Goal: Information Seeking & Learning: Check status

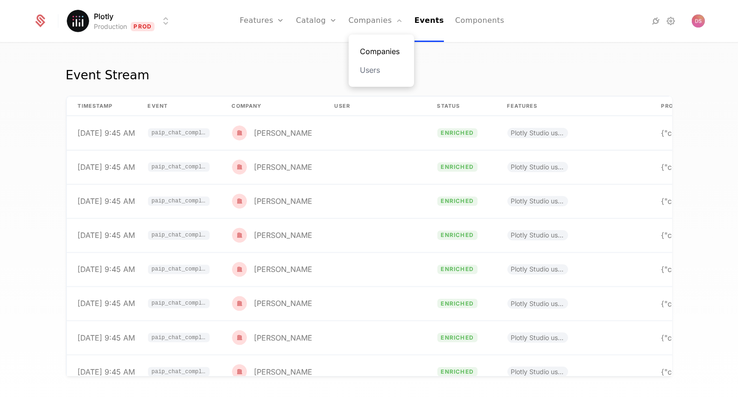
click at [371, 46] on link "Companies" at bounding box center [381, 51] width 43 height 11
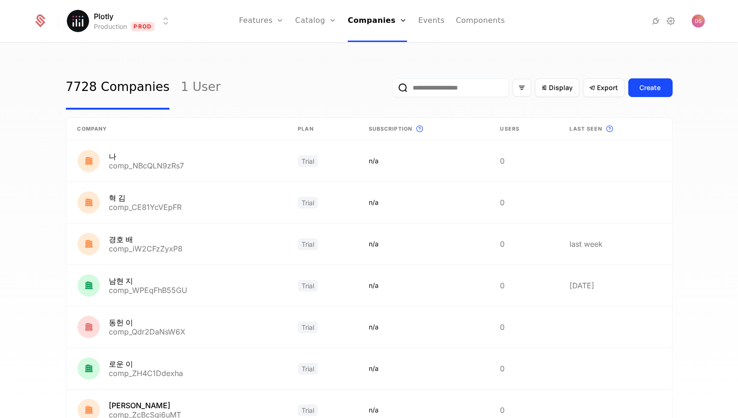
click at [456, 86] on input "email" at bounding box center [450, 87] width 117 height 19
paste input "**********"
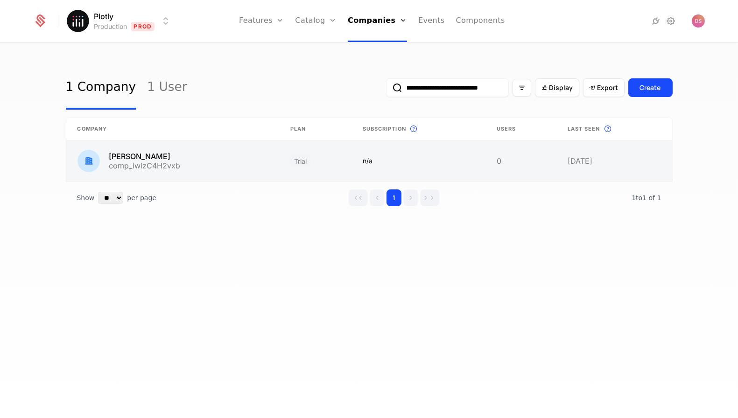
type input "**********"
click at [447, 156] on link at bounding box center [418, 160] width 134 height 41
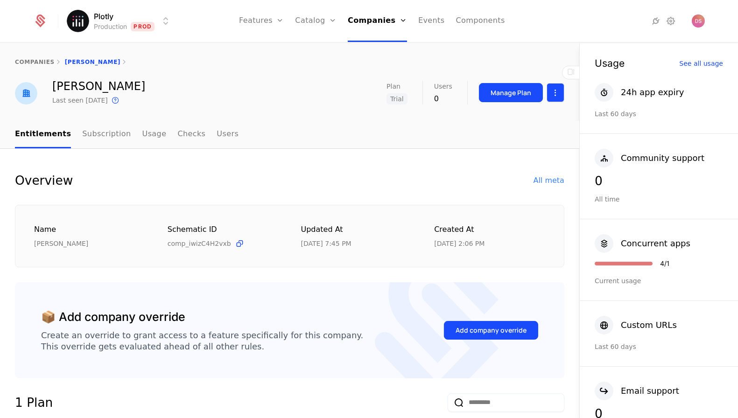
click at [562, 92] on html "Plotly Production Prod Features Features Flags Catalog Plans Add Ons Credits Co…" at bounding box center [369, 209] width 738 height 418
click at [145, 131] on html "Plotly Production Prod Features Features Flags Catalog Plans Add Ons Credits Co…" at bounding box center [369, 209] width 738 height 418
click at [104, 132] on link "Subscription" at bounding box center [106, 135] width 49 height 28
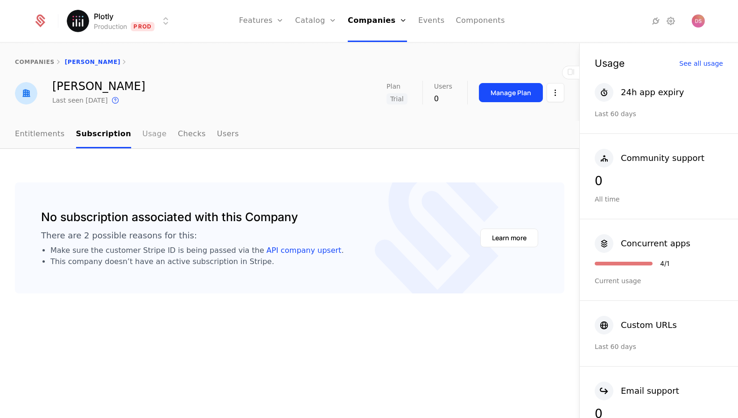
click at [149, 144] on link "Usage" at bounding box center [154, 135] width 24 height 28
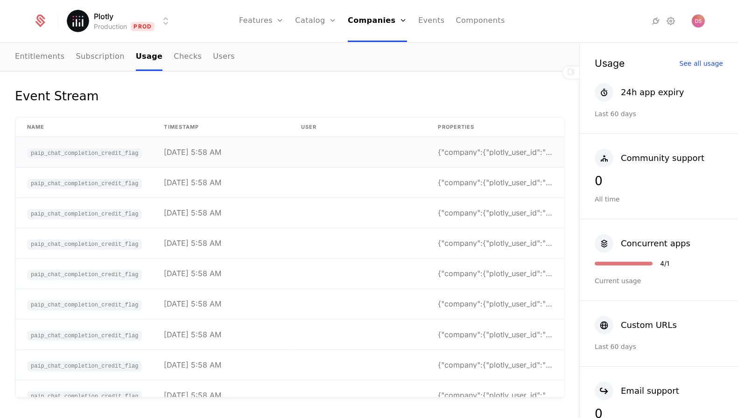
click at [310, 155] on td at bounding box center [358, 152] width 137 height 30
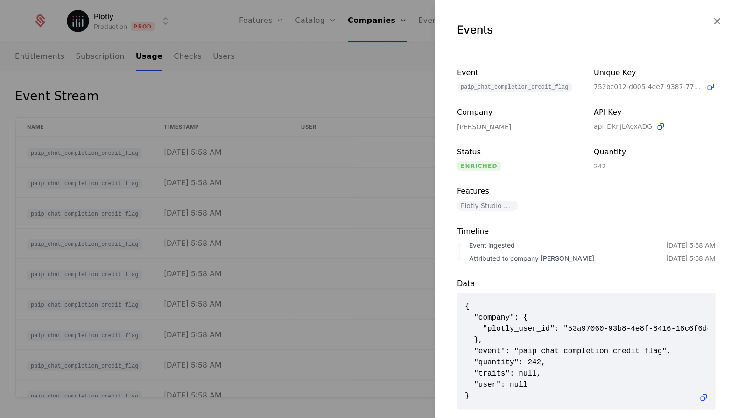
click at [293, 156] on div at bounding box center [369, 209] width 738 height 418
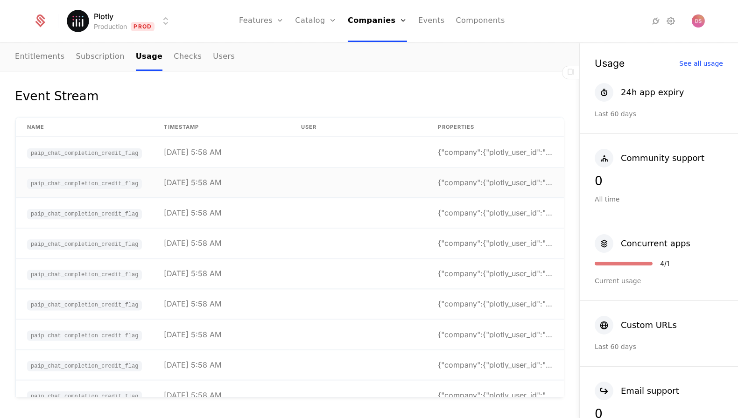
click at [189, 179] on div "[DATE] 5:58 AM" at bounding box center [192, 182] width 57 height 7
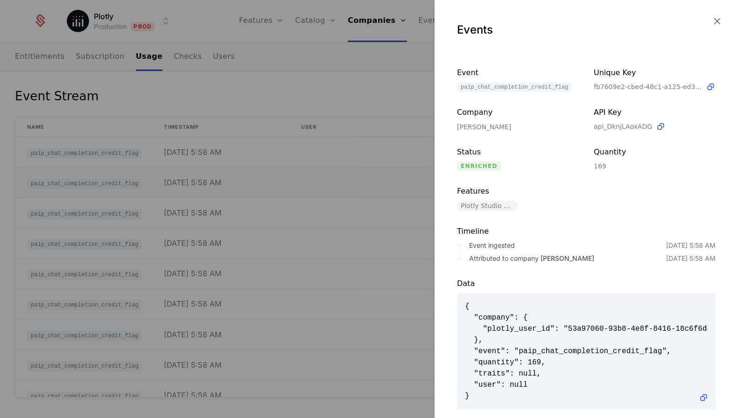
click at [189, 177] on div at bounding box center [369, 209] width 738 height 418
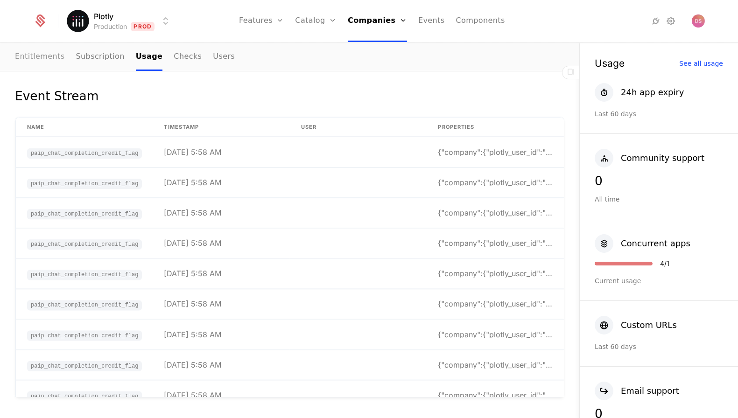
click at [58, 49] on link "Entitlements" at bounding box center [40, 57] width 50 height 28
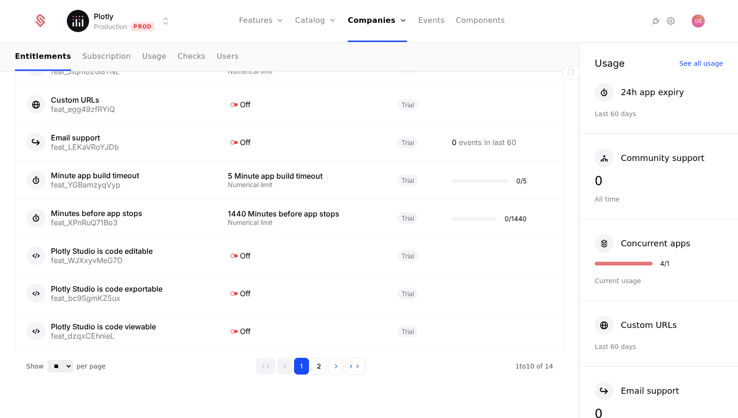
scroll to position [612, 0]
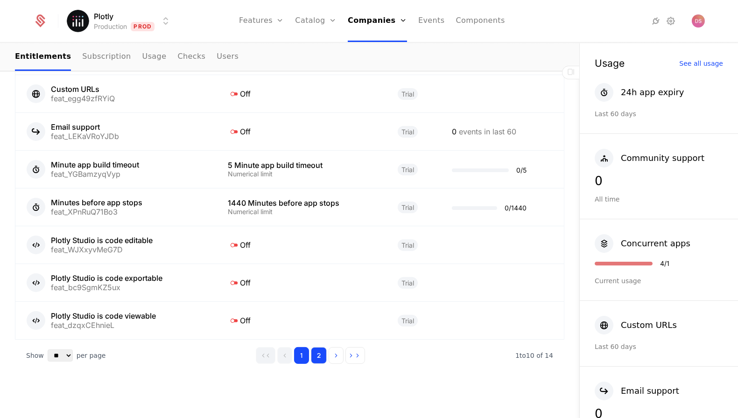
click at [321, 348] on button "2" at bounding box center [319, 355] width 16 height 17
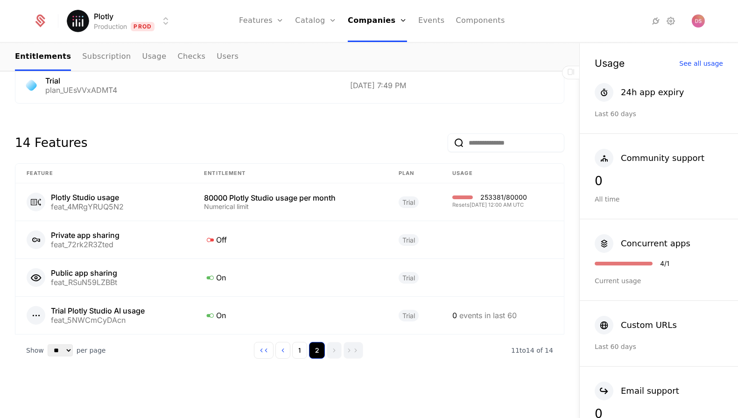
scroll to position [386, 0]
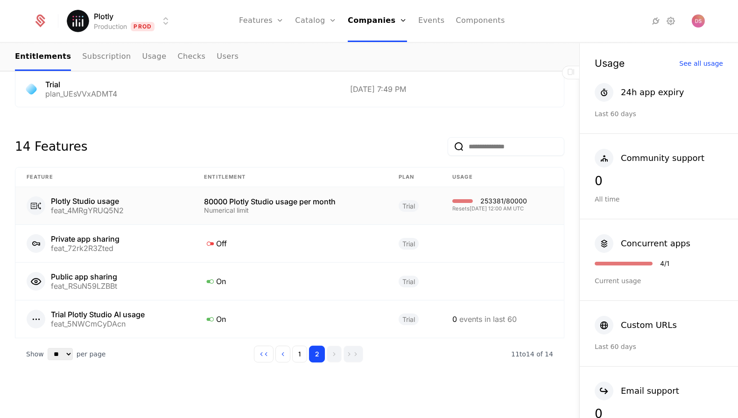
click at [326, 202] on div "80000 Plotly Studio usage per month" at bounding box center [290, 201] width 172 height 7
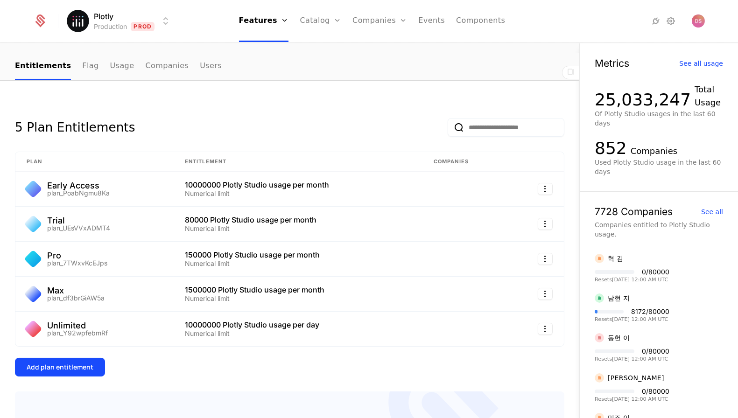
scroll to position [100, 0]
